Goal: Check status: Check status

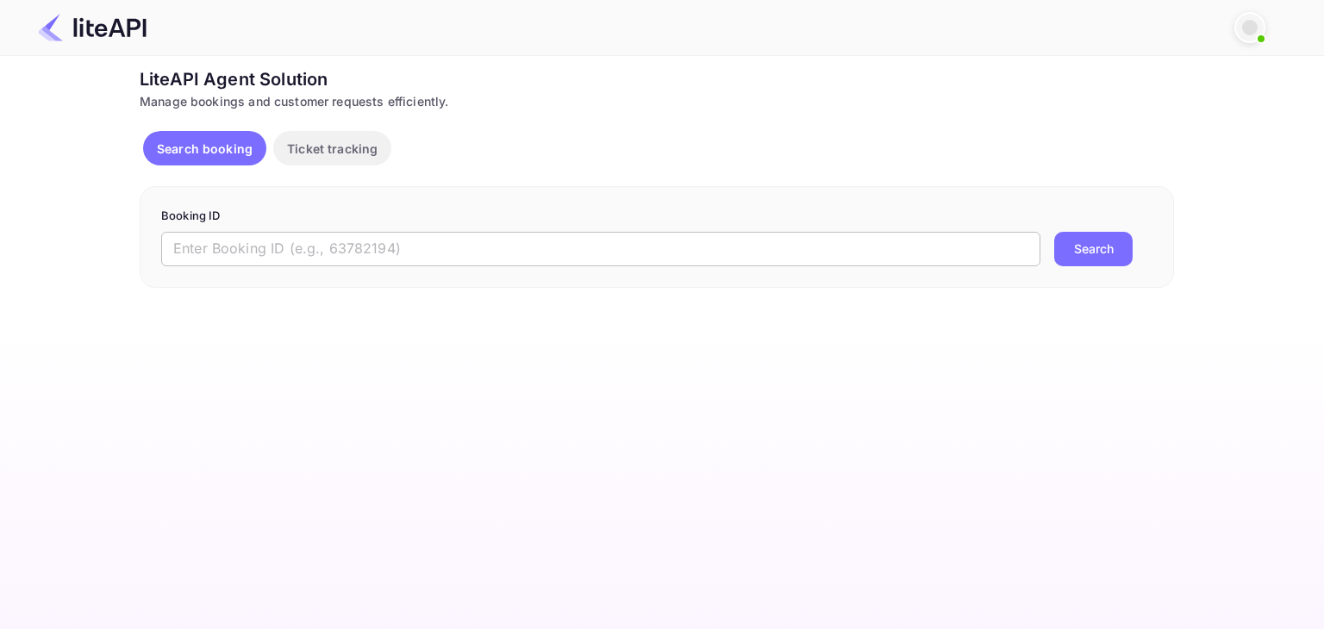
click at [358, 256] on input "text" at bounding box center [600, 249] width 879 height 34
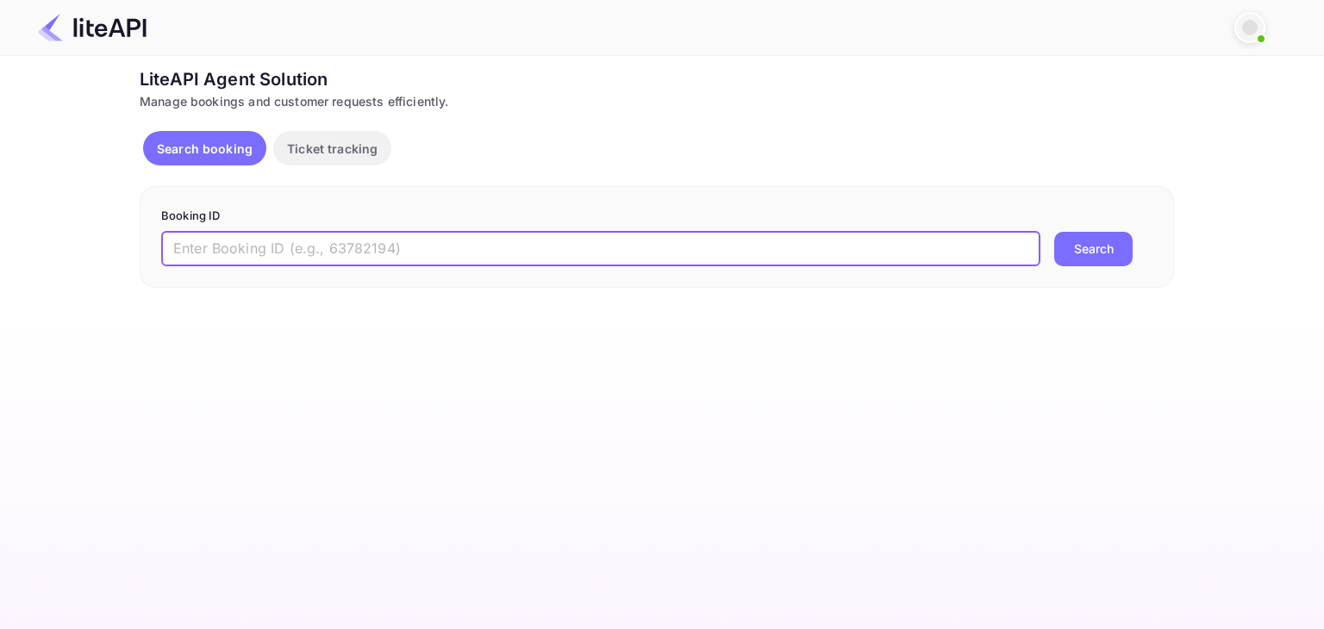
paste input "Q5VYGE"
type input "Q5VYGE"
paste input "7856987"
type input "7856987"
click at [1054, 232] on button "Search" at bounding box center [1093, 249] width 78 height 34
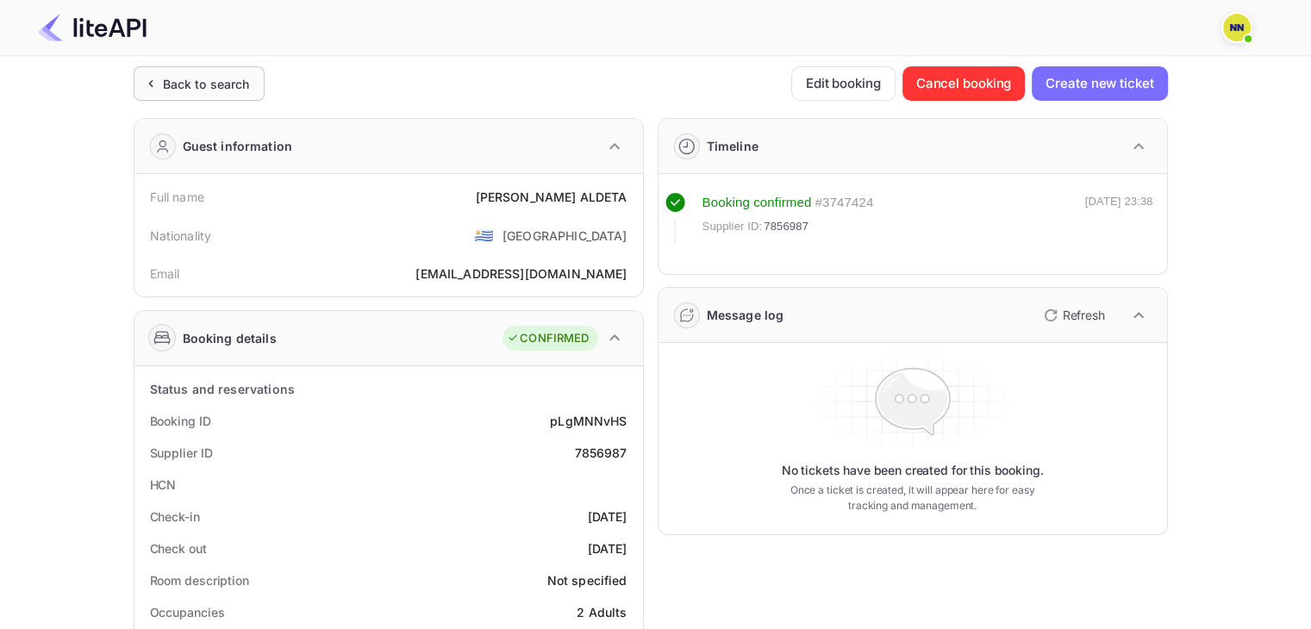
click at [255, 76] on div "Back to search" at bounding box center [199, 83] width 131 height 34
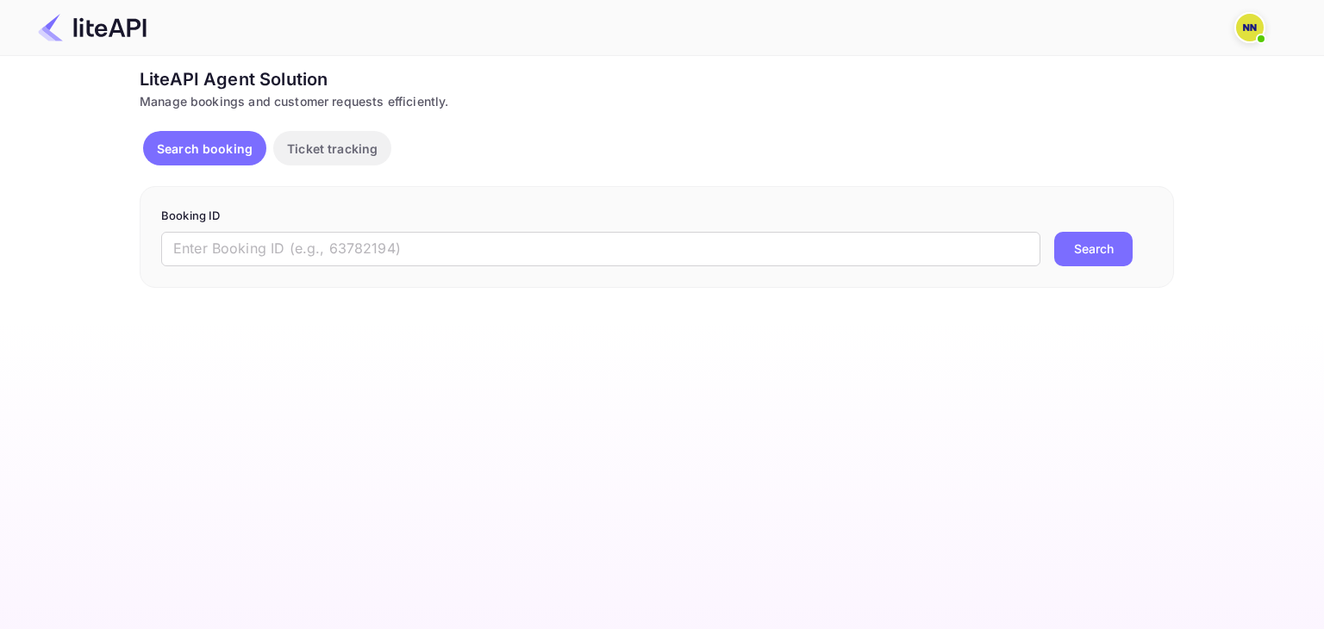
click at [802, 269] on div "Booking ID ​ Search" at bounding box center [657, 237] width 1035 height 102
click at [807, 247] on input "text" at bounding box center [600, 249] width 879 height 34
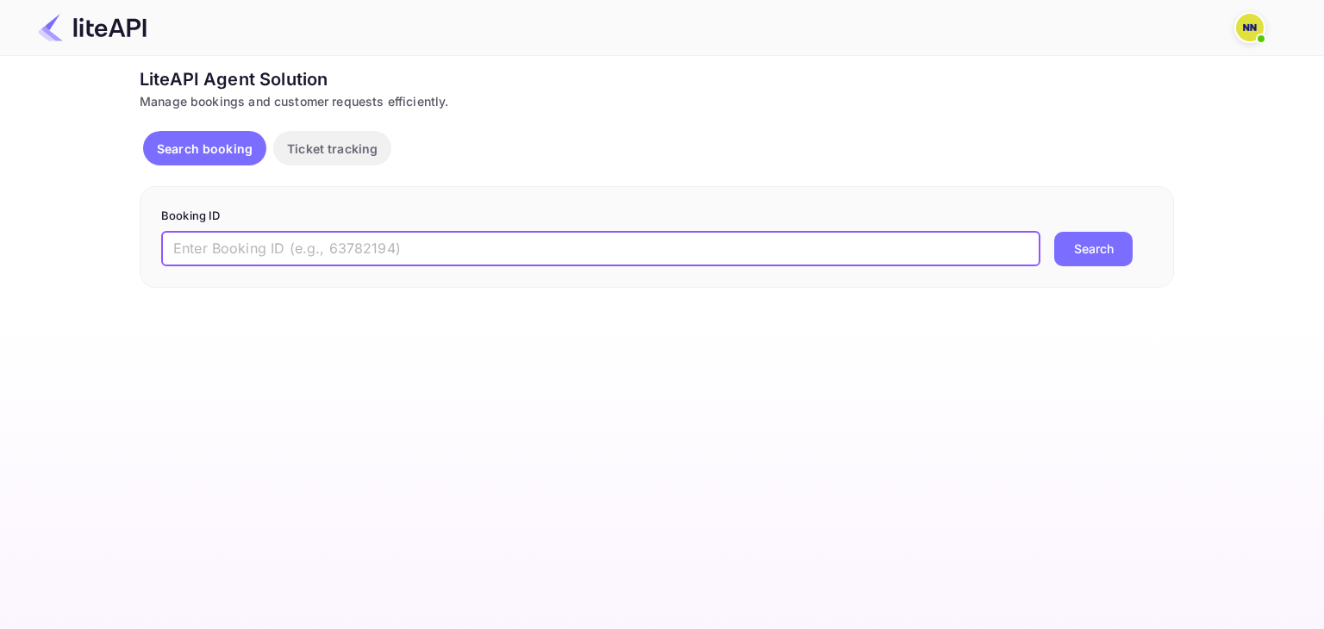
paste input "7529033"
type input "7529033"
click at [1054, 232] on button "Search" at bounding box center [1093, 249] width 78 height 34
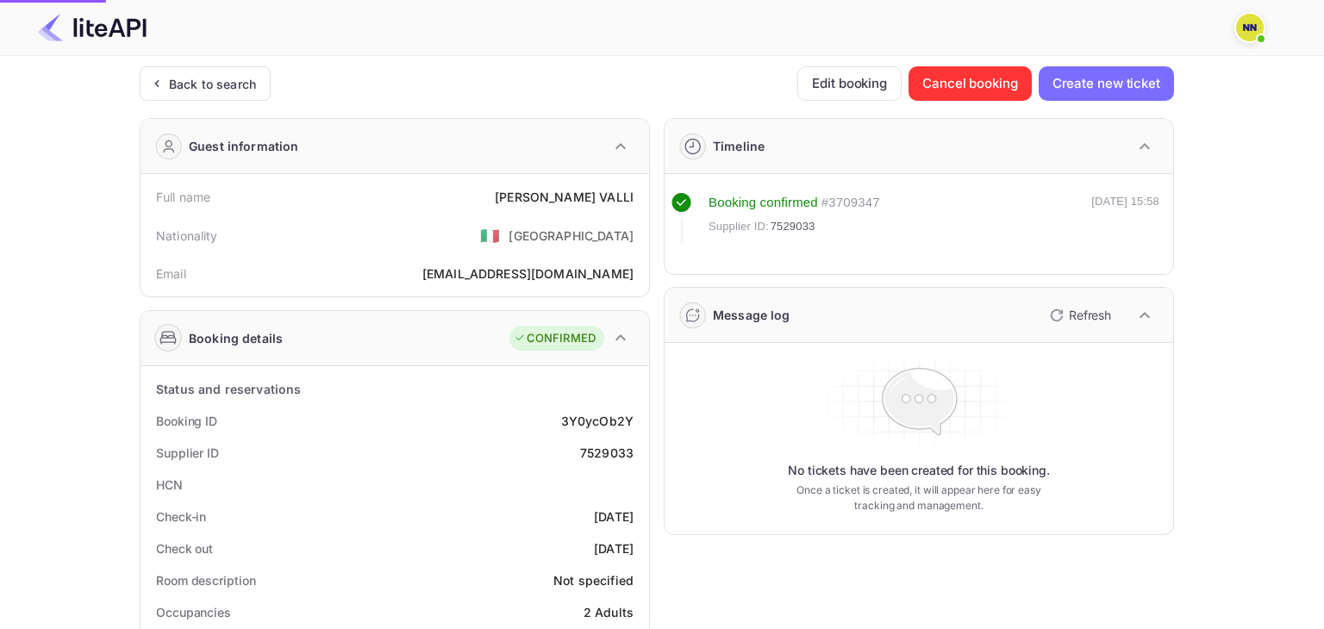
click at [1028, 258] on div "Booking confirmed # 3709347 Supplier ID: 7529033 [DATE] 15:58" at bounding box center [919, 230] width 495 height 74
